Goal: Check status: Check status

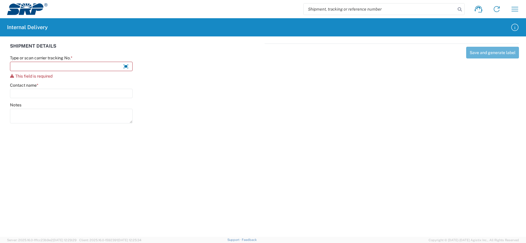
click at [402, 7] on input "search" at bounding box center [380, 9] width 152 height 11
type input "Thrasher"
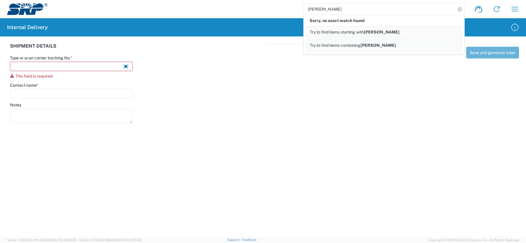
click at [338, 45] on span "Try to find items containing" at bounding box center [335, 45] width 51 height 5
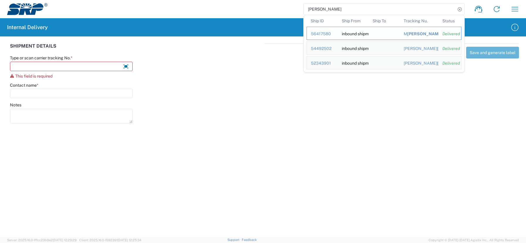
click at [322, 33] on div "56417580" at bounding box center [322, 33] width 23 height 5
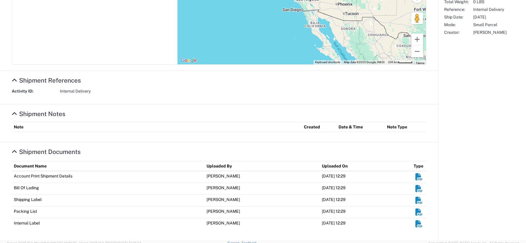
scroll to position [179, 0]
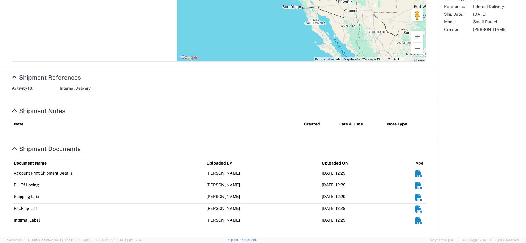
click at [415, 221] on em "Shipment Documents" at bounding box center [418, 220] width 7 height 7
